Goal: Information Seeking & Learning: Check status

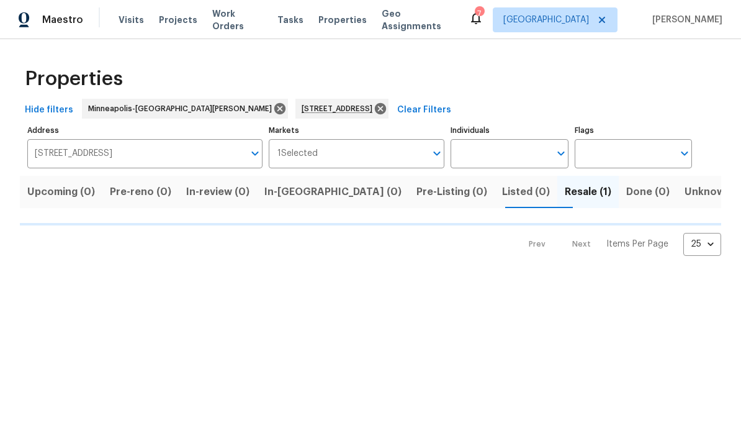
scroll to position [0, 145]
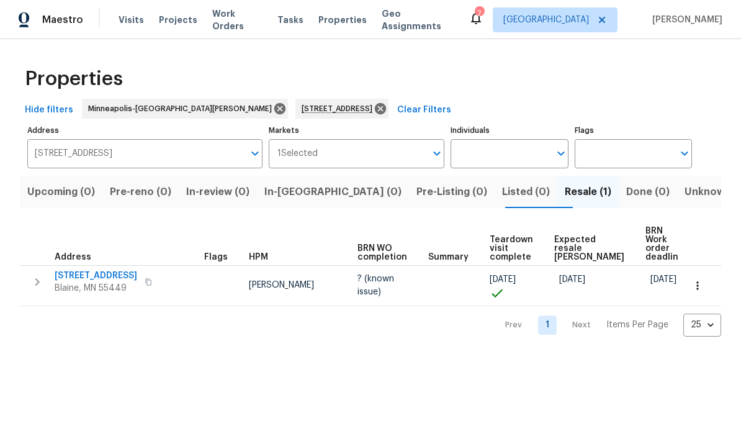
click at [96, 269] on span "[STREET_ADDRESS]" at bounding box center [96, 275] width 83 height 12
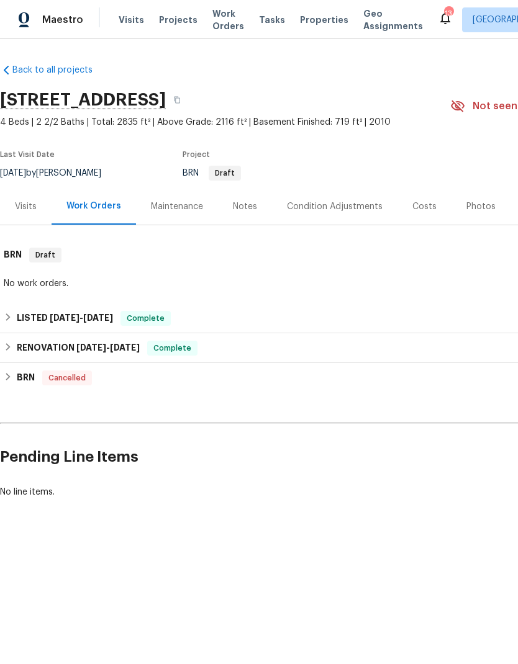
click at [16, 200] on div "Visits" at bounding box center [26, 206] width 22 height 12
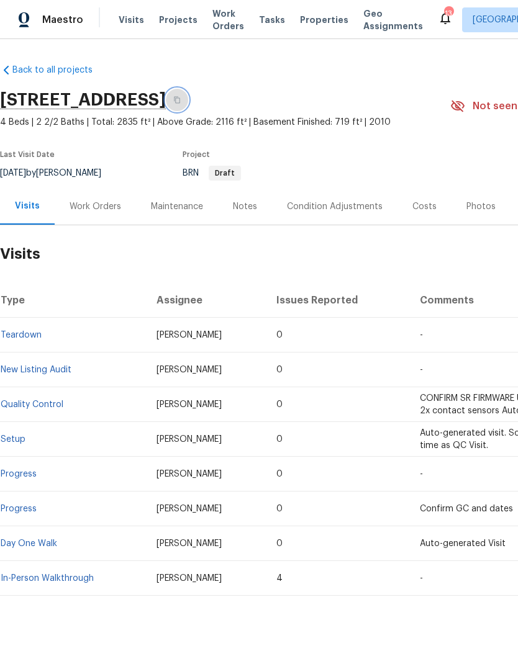
click at [181, 101] on icon "button" at bounding box center [176, 99] width 7 height 7
click at [173, 22] on span "Projects" at bounding box center [178, 20] width 38 height 12
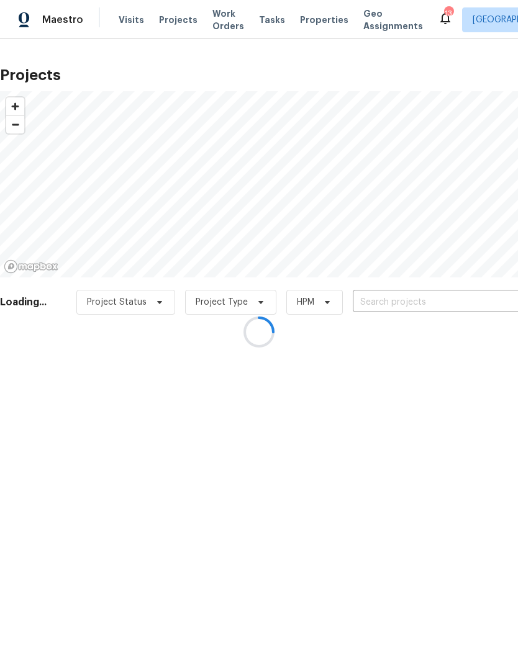
click at [406, 312] on div at bounding box center [259, 332] width 518 height 664
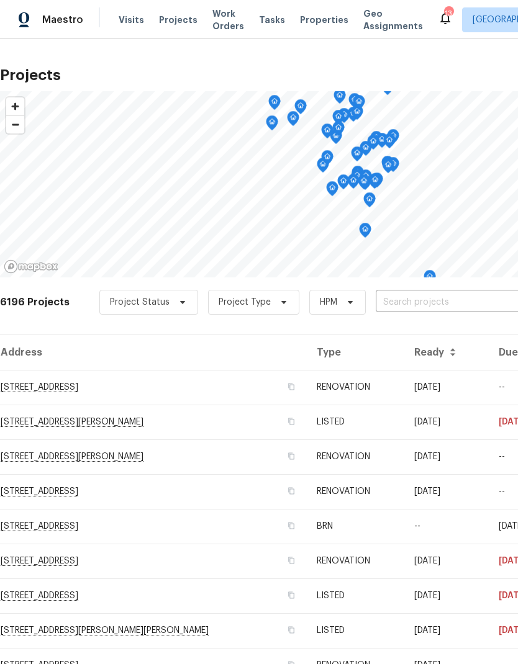
click at [433, 308] on input "text" at bounding box center [446, 302] width 142 height 19
type input "800 125"
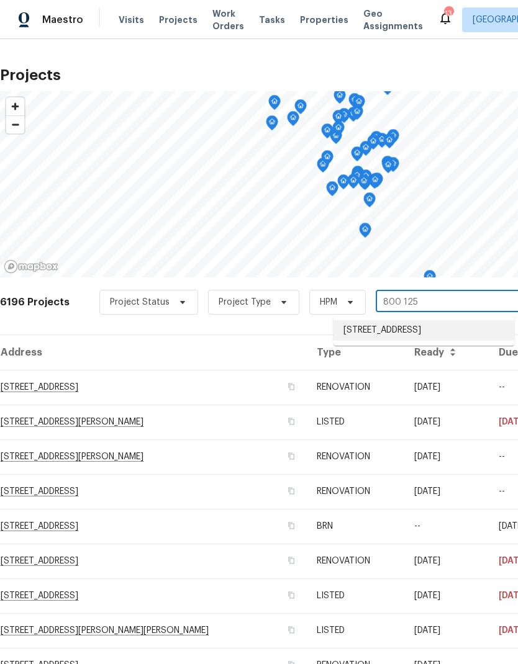
click at [421, 330] on li "[STREET_ADDRESS]" at bounding box center [423, 330] width 181 height 20
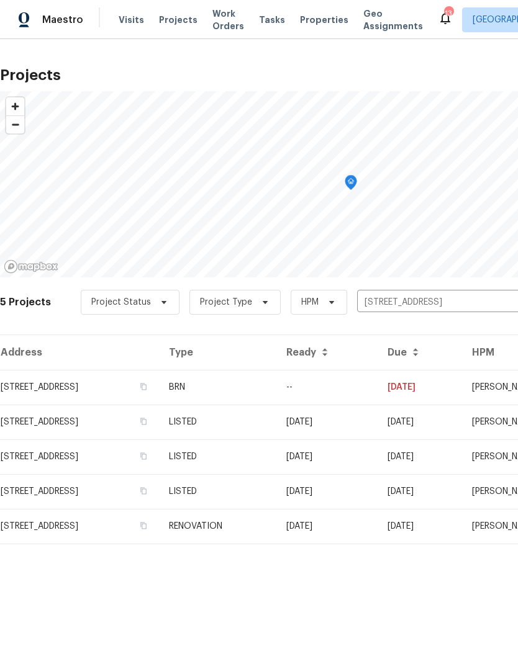
click at [106, 382] on td "[STREET_ADDRESS]" at bounding box center [79, 387] width 159 height 35
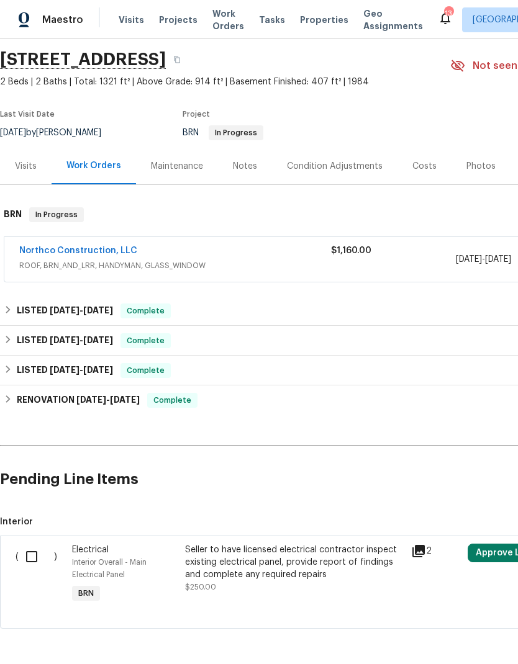
scroll to position [40, 0]
click at [19, 311] on h6 "LISTED [DATE] - [DATE]" at bounding box center [65, 310] width 96 height 15
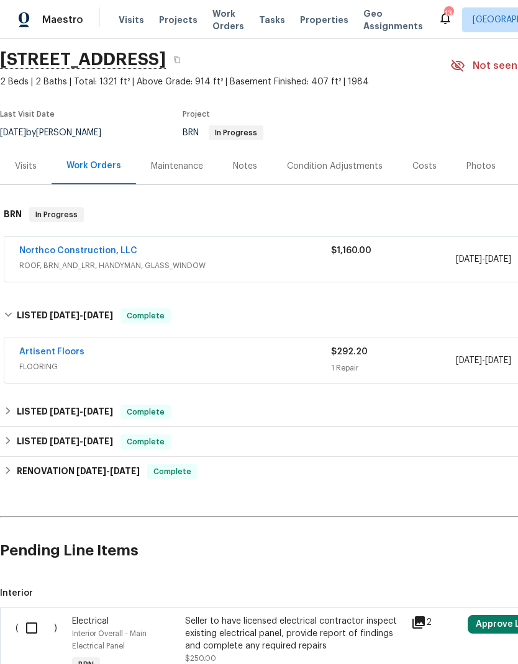
click at [58, 352] on link "Artisent Floors" at bounding box center [51, 352] width 65 height 9
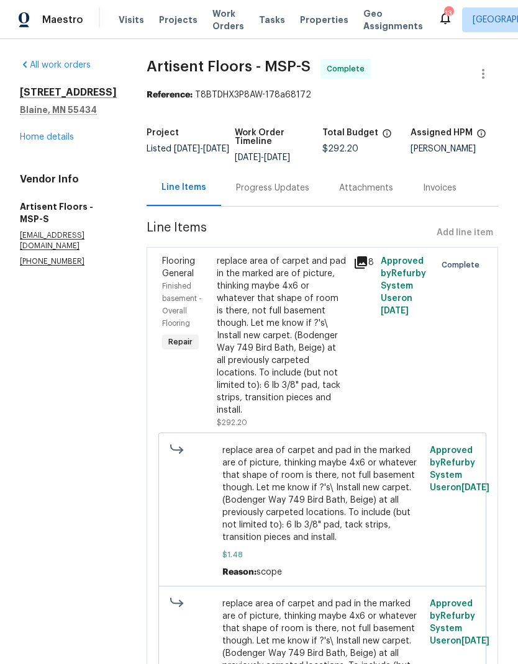
click at [310, 346] on div "replace area of carpet and pad in the marked are of picture, thinking maybe 4x6…" at bounding box center [281, 335] width 129 height 161
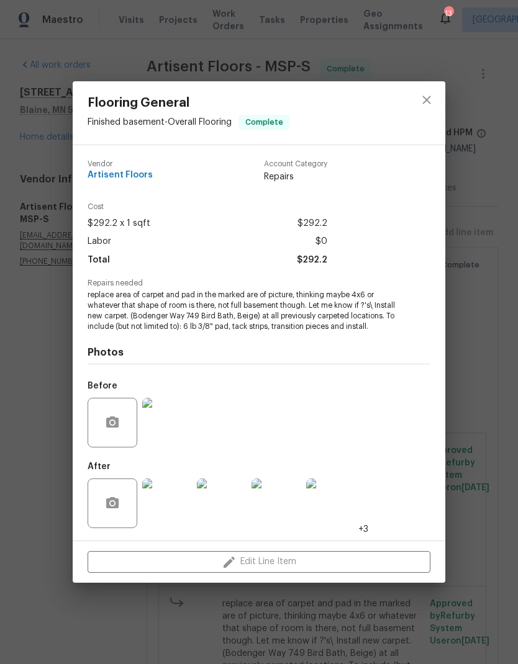
click at [173, 520] on img at bounding box center [167, 503] width 50 height 50
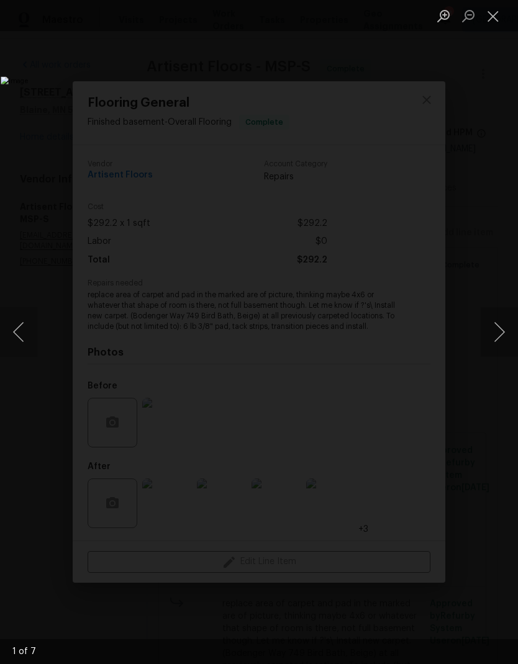
click at [501, 339] on button "Next image" at bounding box center [498, 332] width 37 height 50
click at [503, 338] on button "Next image" at bounding box center [498, 332] width 37 height 50
click at [505, 339] on button "Next image" at bounding box center [498, 332] width 37 height 50
click at [504, 338] on button "Next image" at bounding box center [498, 332] width 37 height 50
click at [500, 333] on button "Next image" at bounding box center [498, 332] width 37 height 50
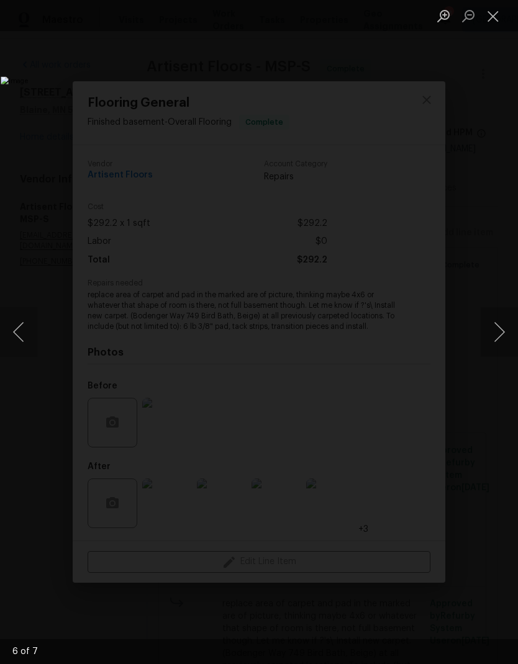
click at [511, 333] on button "Next image" at bounding box center [498, 332] width 37 height 50
click at [501, 329] on button "Next image" at bounding box center [498, 332] width 37 height 50
click at [25, 326] on button "Previous image" at bounding box center [18, 332] width 37 height 50
click at [505, 344] on button "Next image" at bounding box center [498, 332] width 37 height 50
click at [501, 347] on button "Next image" at bounding box center [498, 332] width 37 height 50
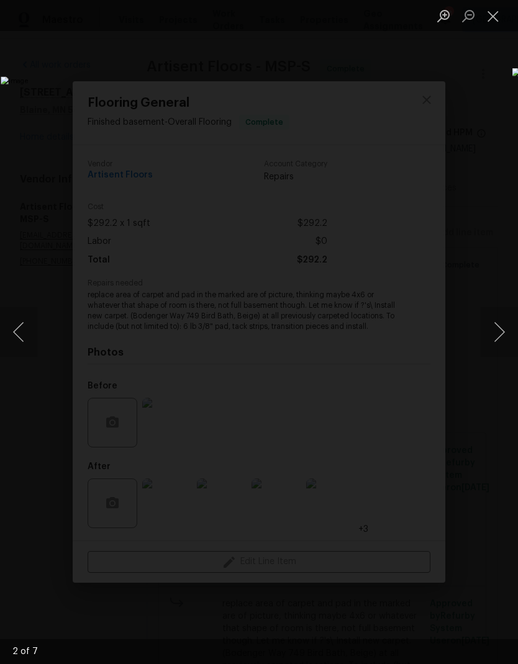
click at [503, 344] on button "Next image" at bounding box center [498, 332] width 37 height 50
click at [501, 344] on button "Next image" at bounding box center [498, 332] width 37 height 50
click at [501, 343] on button "Next image" at bounding box center [498, 332] width 37 height 50
click at [17, 320] on button "Previous image" at bounding box center [18, 332] width 37 height 50
click at [511, 332] on button "Next image" at bounding box center [498, 332] width 37 height 50
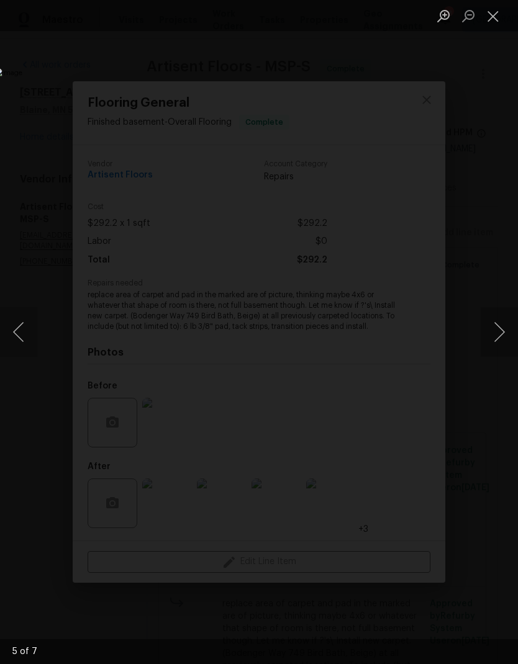
click at [496, 11] on button "Close lightbox" at bounding box center [492, 16] width 25 height 22
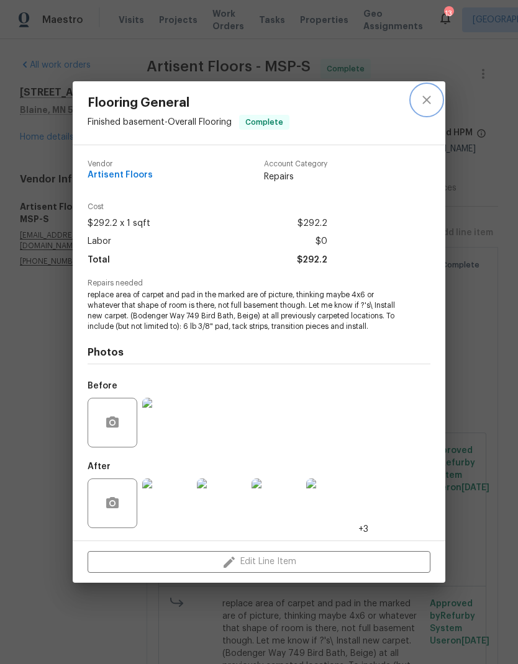
click at [429, 101] on icon "close" at bounding box center [426, 99] width 15 height 15
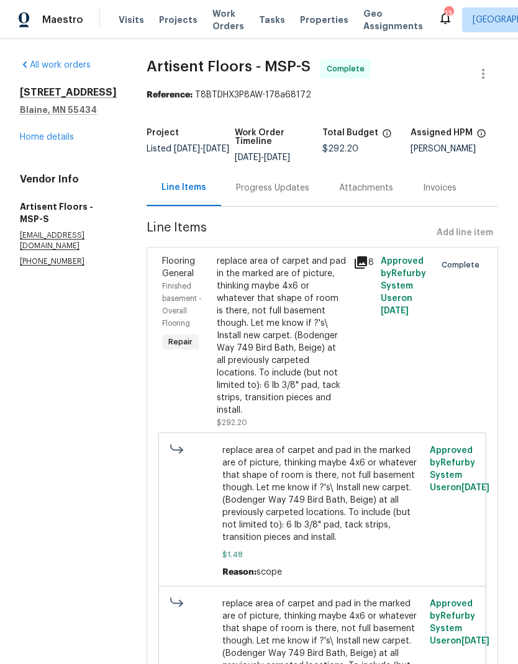
click at [284, 193] on div "Progress Updates" at bounding box center [272, 188] width 73 height 12
